Goal: Information Seeking & Learning: Learn about a topic

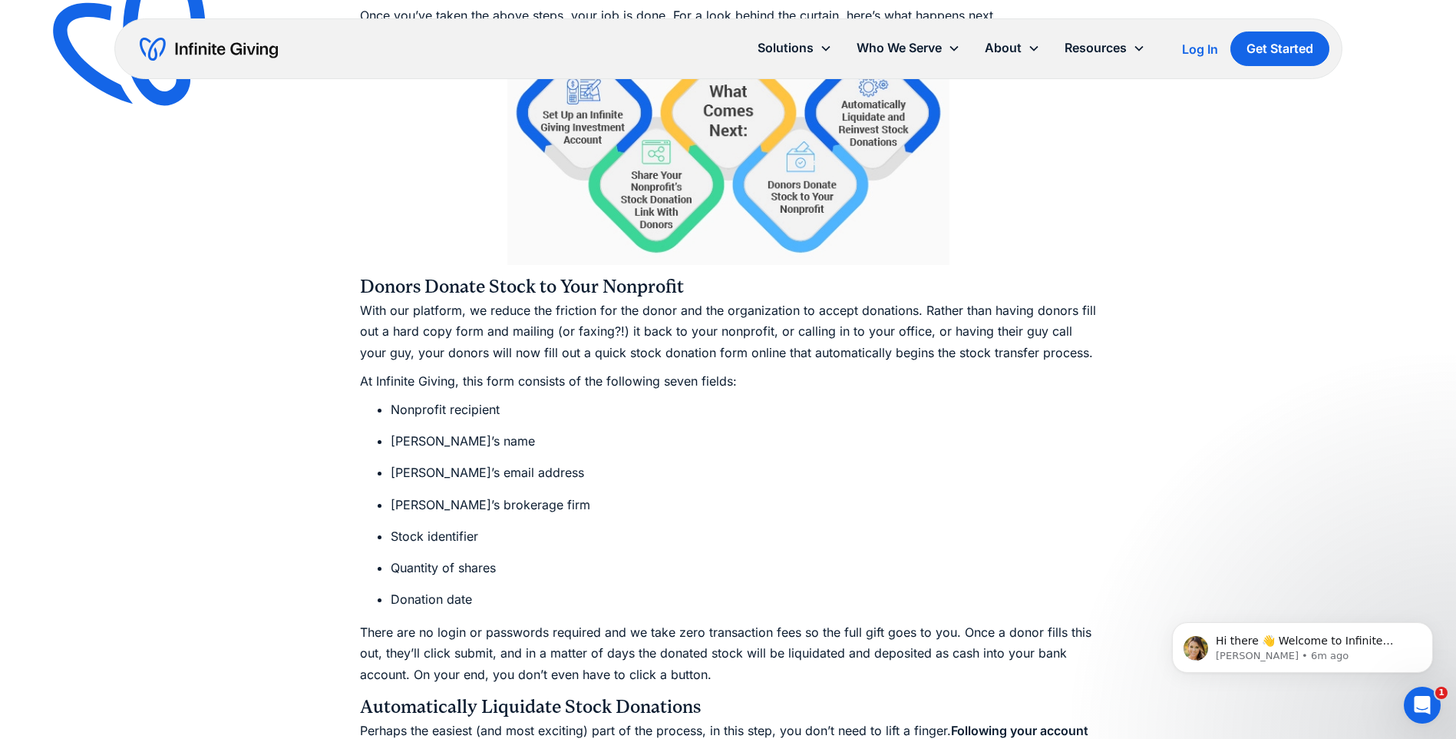
scroll to position [2687, 0]
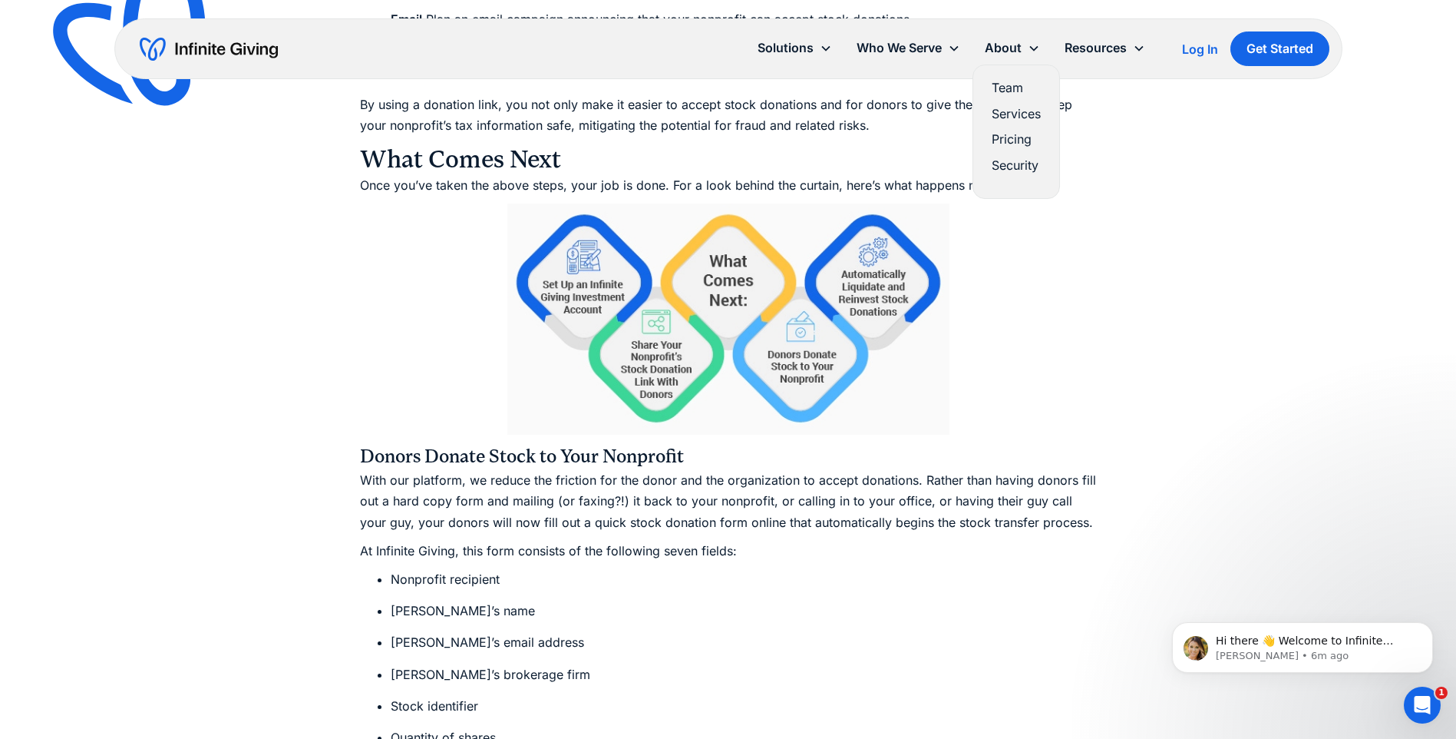
click at [999, 131] on link "Pricing" at bounding box center [1016, 139] width 49 height 21
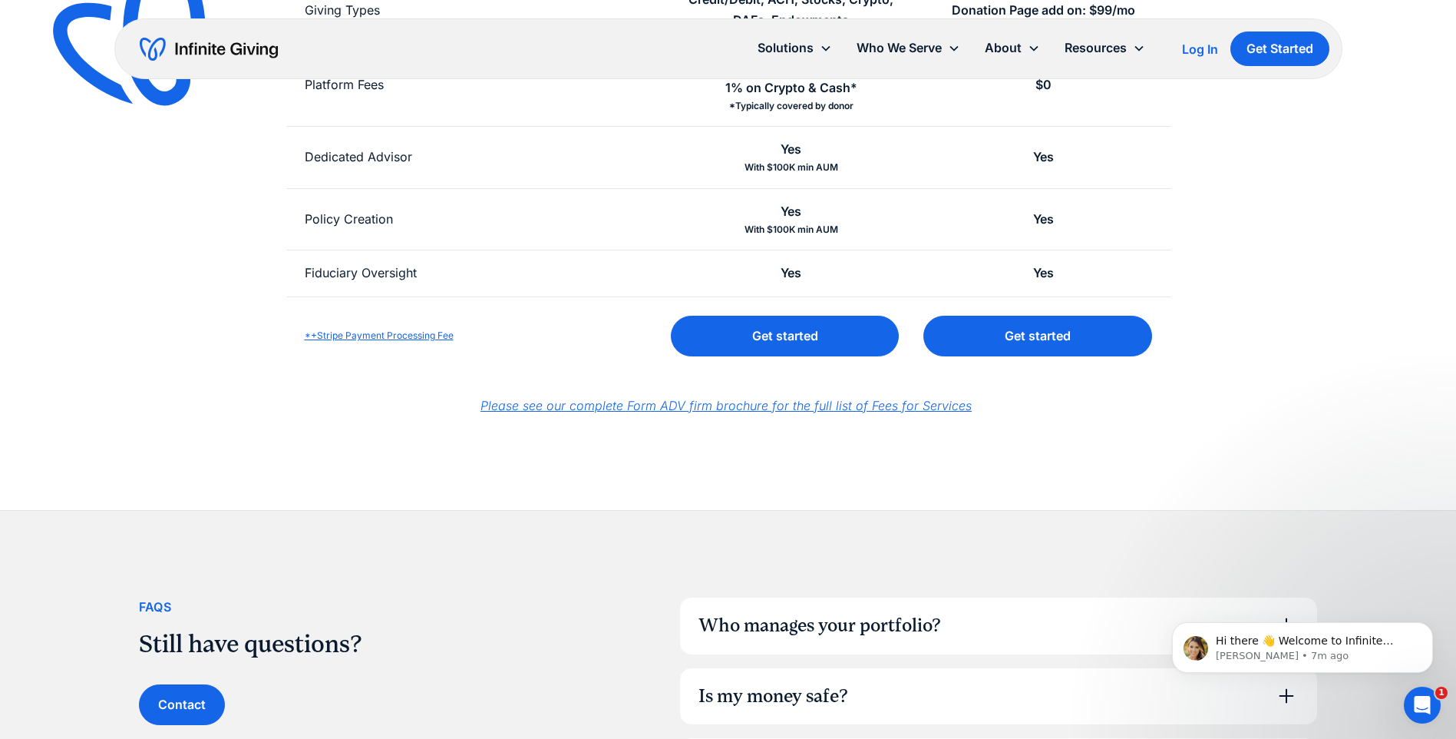
scroll to position [1291, 0]
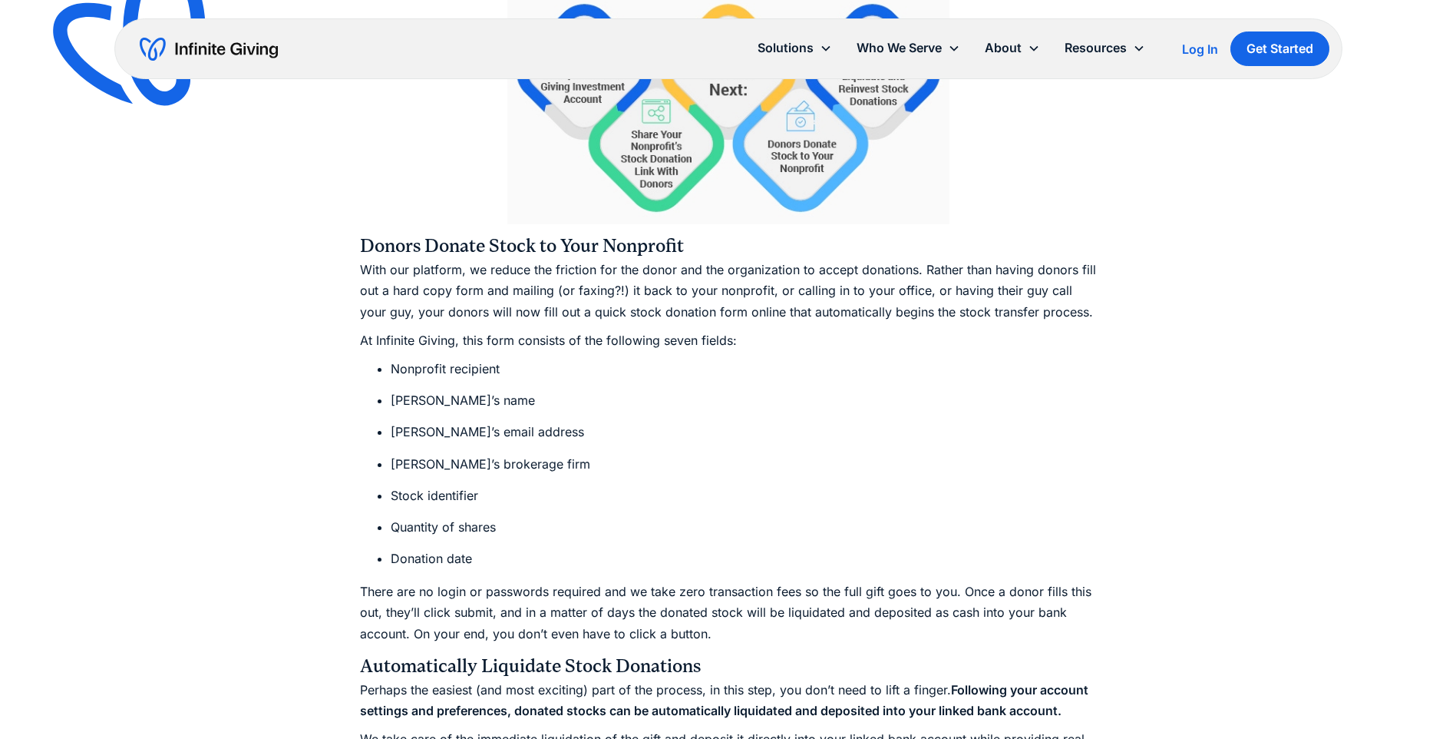
scroll to position [2687, 0]
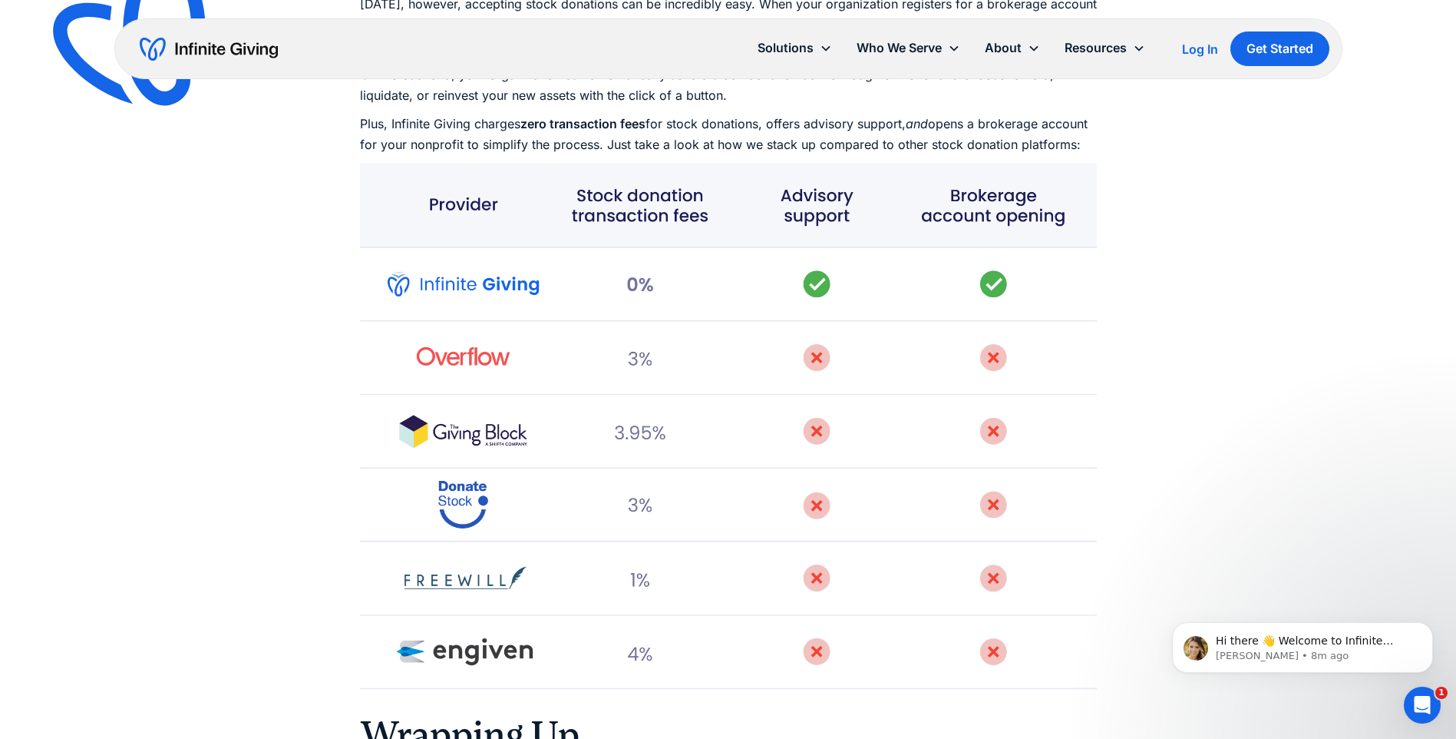
scroll to position [4752, 0]
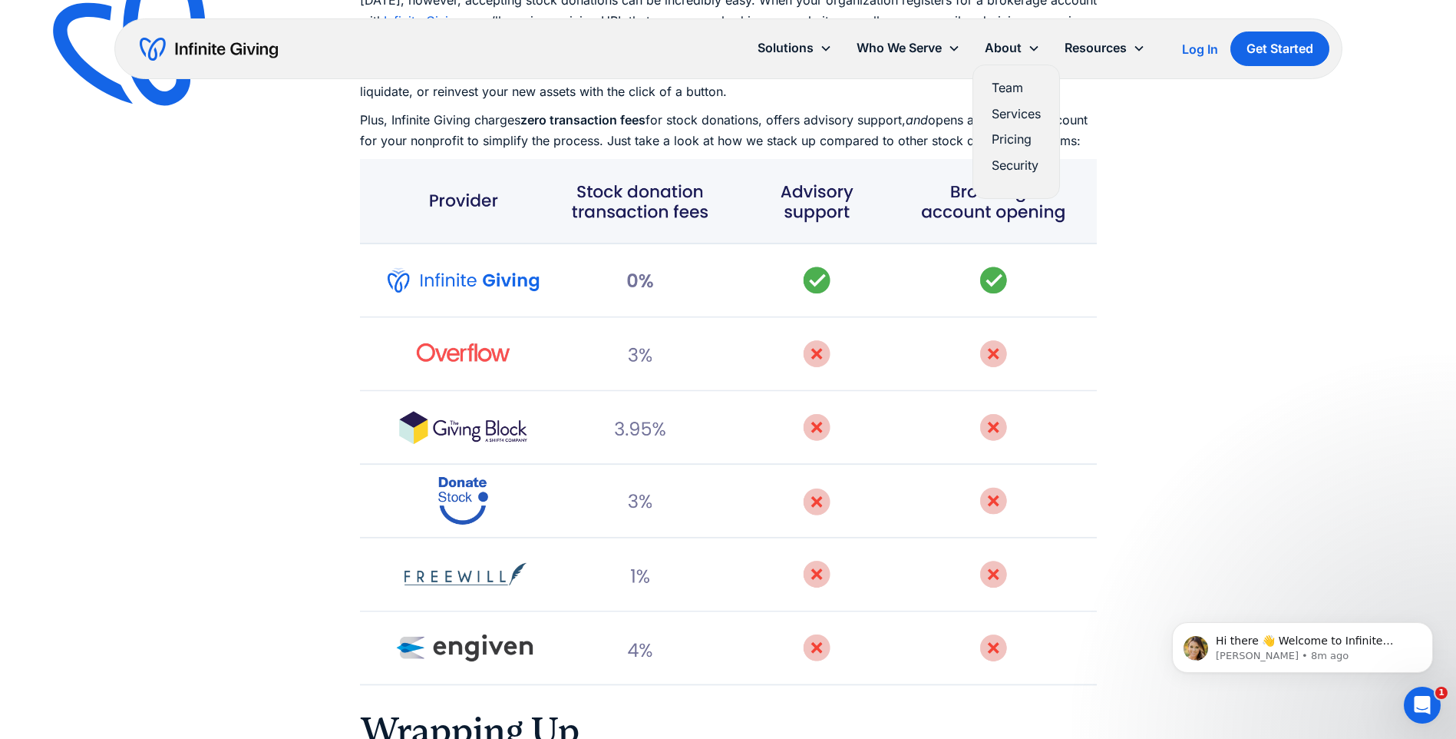
click at [1010, 144] on link "Pricing" at bounding box center [1016, 139] width 49 height 21
